Goal: Task Accomplishment & Management: Manage account settings

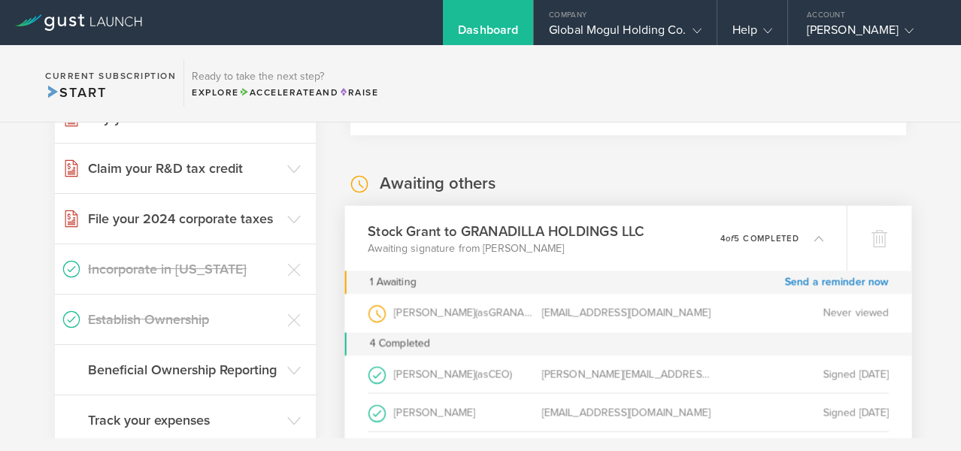
scroll to position [356, 0]
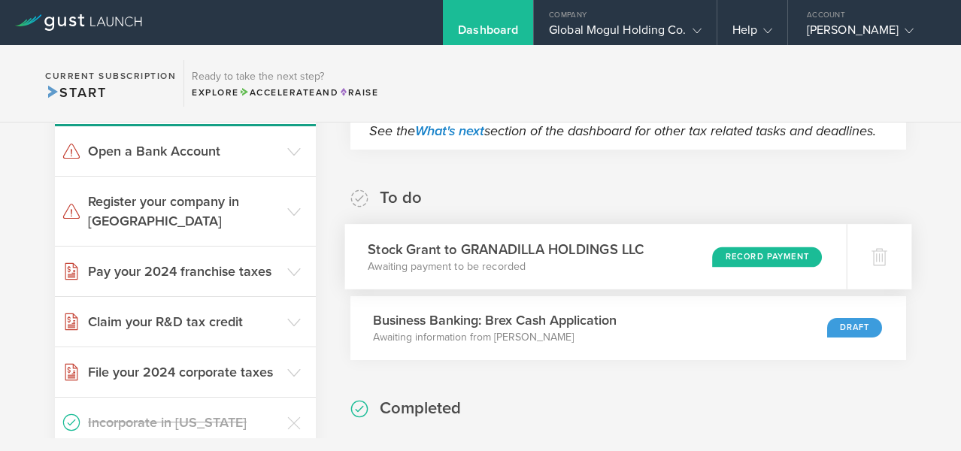
click at [765, 267] on div "Record Payment" at bounding box center [767, 257] width 110 height 20
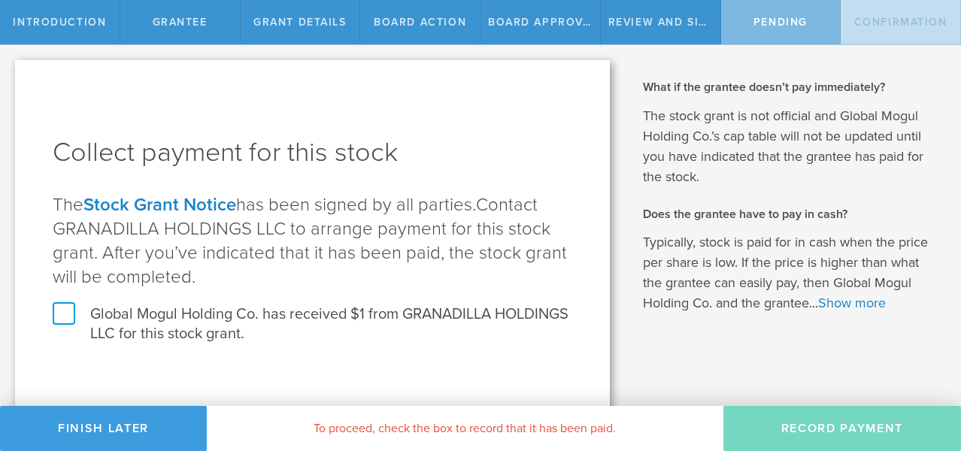
scroll to position [17, 0]
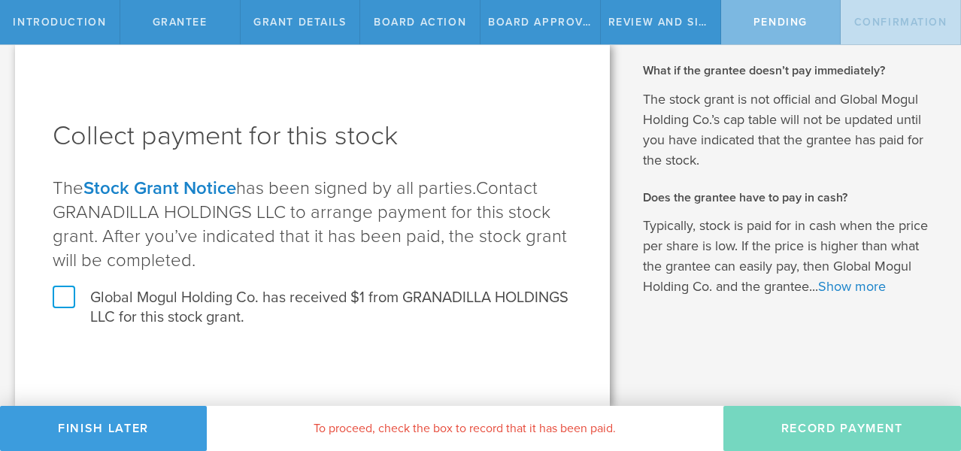
click at [56, 302] on label "Global Mogul Holding Co. has received $1 from GRANADILLA HOLDINGS LLC for this …" at bounding box center [313, 307] width 520 height 39
click at [0, 0] on input "Global Mogul Holding Co. has received $1 from GRANADILLA HOLDINGS LLC for this …" at bounding box center [0, 0] width 0 height 0
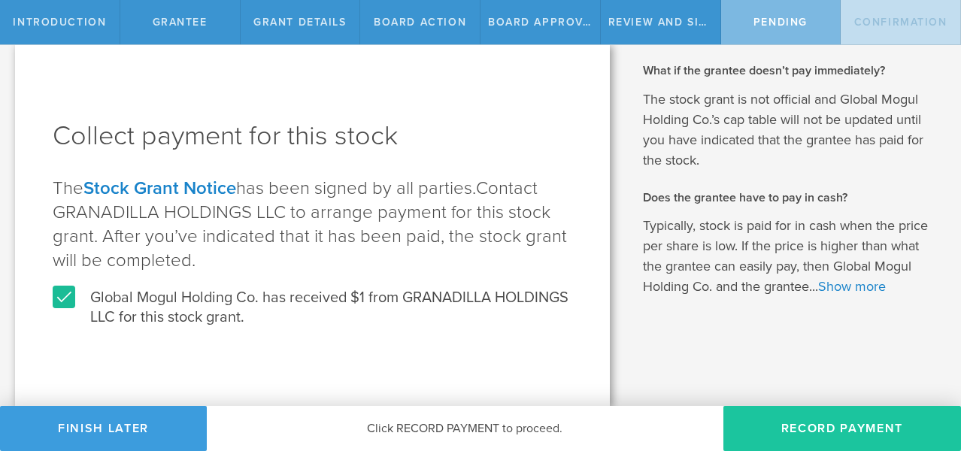
click at [819, 425] on button "Record Payment" at bounding box center [842, 428] width 238 height 45
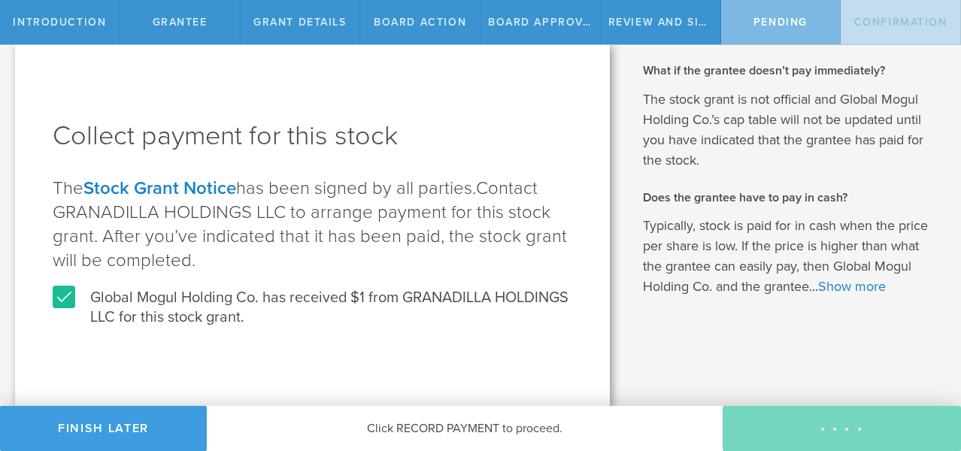
scroll to position [0, 0]
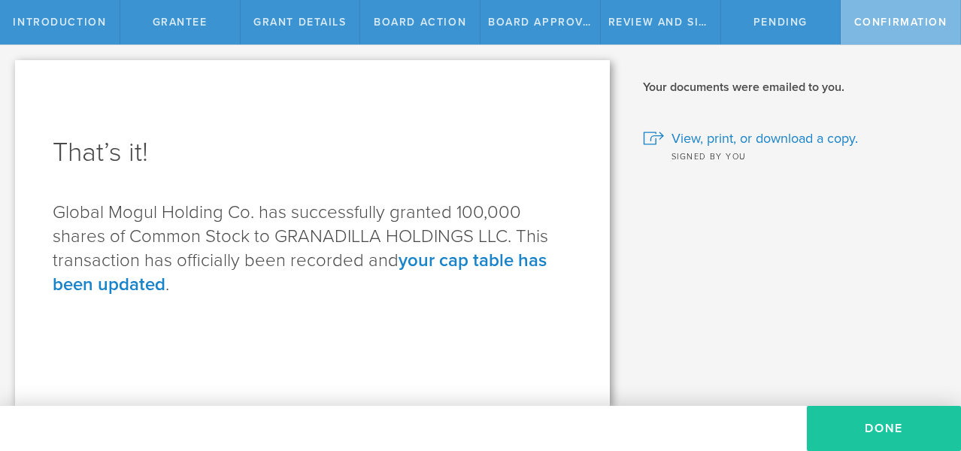
click at [891, 439] on button "Done" at bounding box center [884, 428] width 154 height 45
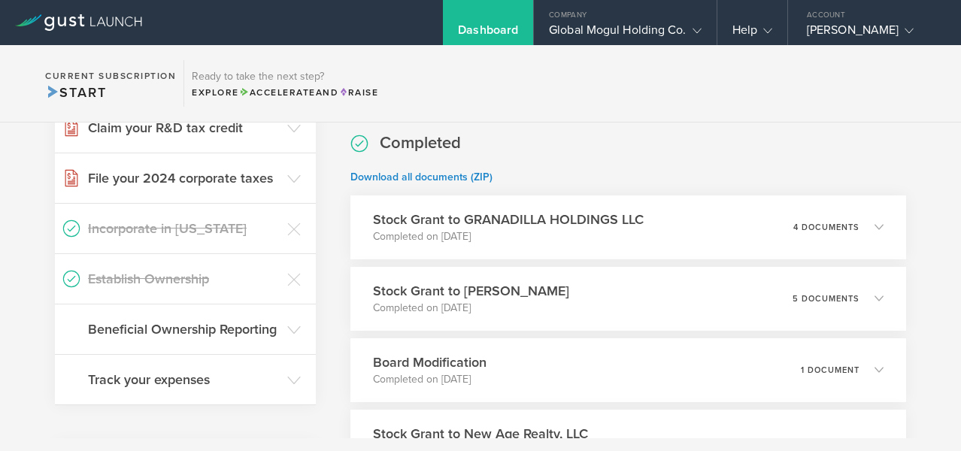
scroll to position [394, 0]
click at [862, 237] on div "4 documents" at bounding box center [842, 227] width 92 height 26
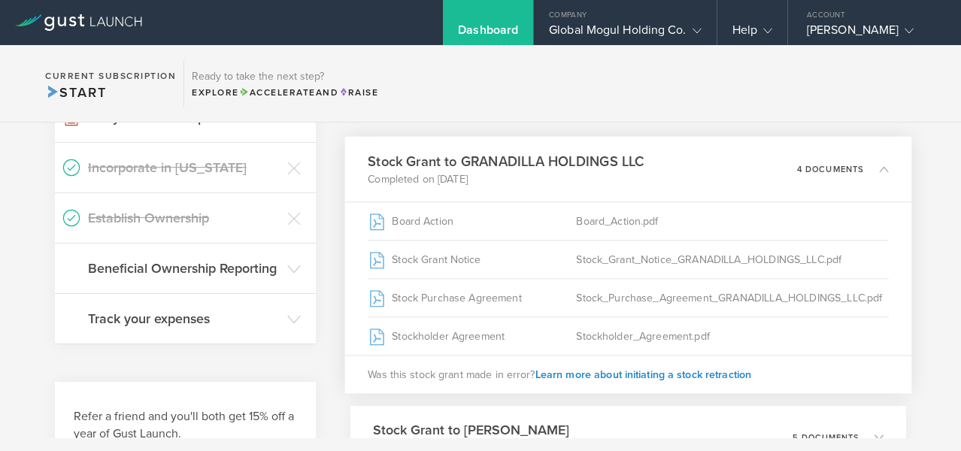
scroll to position [0, 0]
